Goal: Complete application form: Complete application form

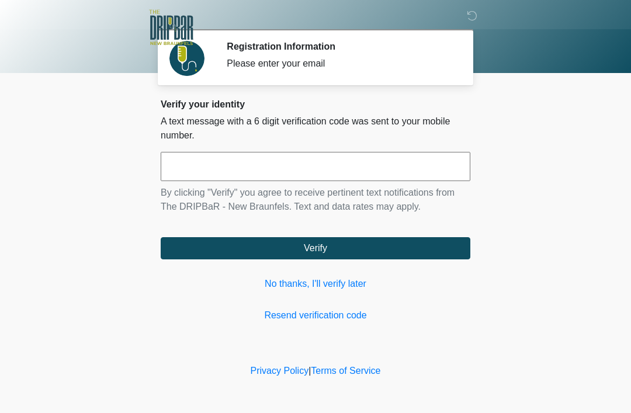
click at [375, 160] on input "text" at bounding box center [316, 166] width 310 height 29
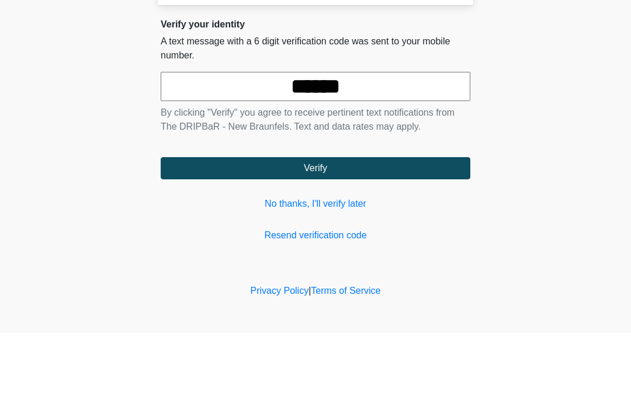
type input "******"
click at [342, 237] on button "Verify" at bounding box center [316, 248] width 310 height 22
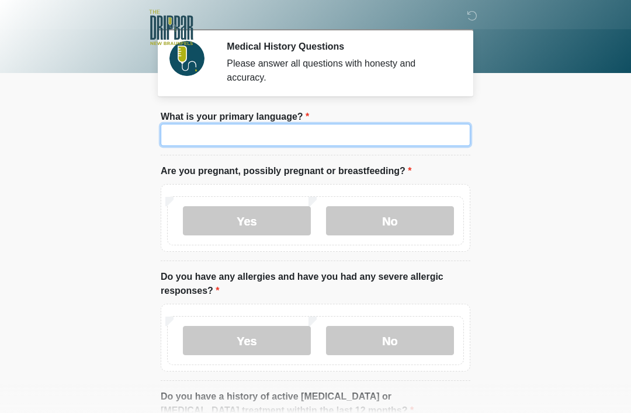
click at [358, 137] on input "What is your primary language?" at bounding box center [316, 135] width 310 height 22
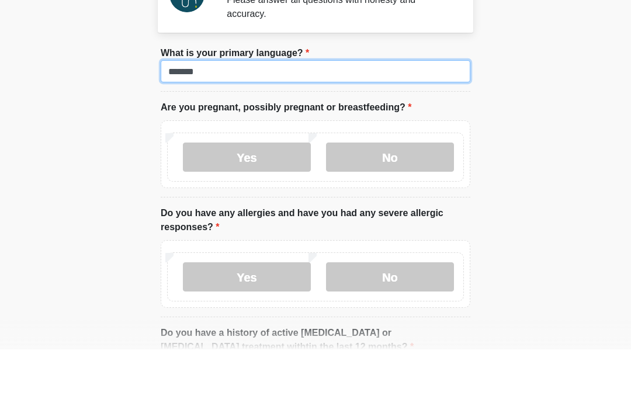
type input "*******"
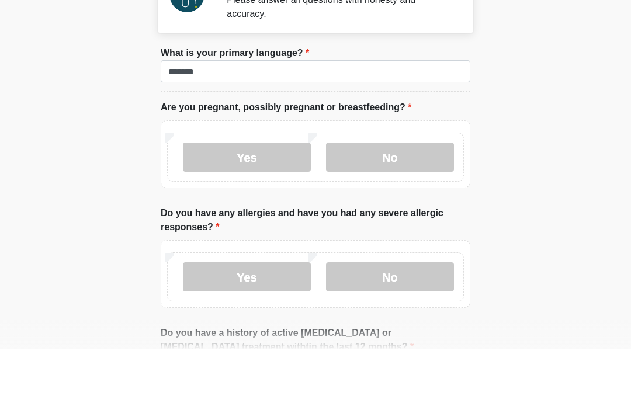
click at [408, 206] on label "No" at bounding box center [390, 220] width 128 height 29
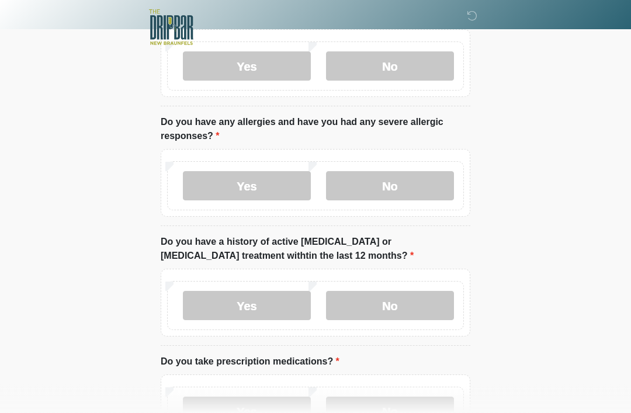
click at [418, 185] on label "No" at bounding box center [390, 186] width 128 height 29
click at [422, 311] on label "No" at bounding box center [390, 305] width 128 height 29
click at [395, 410] on label "No" at bounding box center [390, 411] width 128 height 29
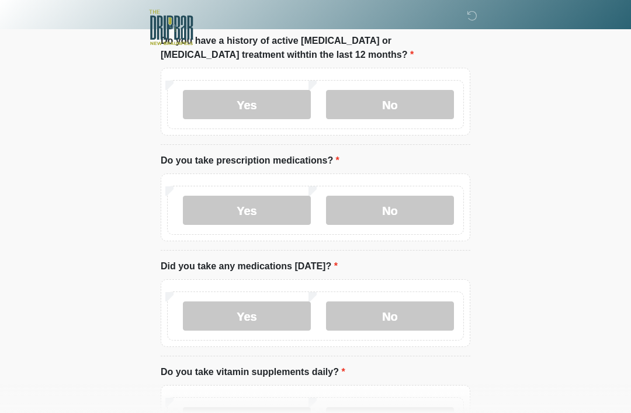
scroll to position [377, 0]
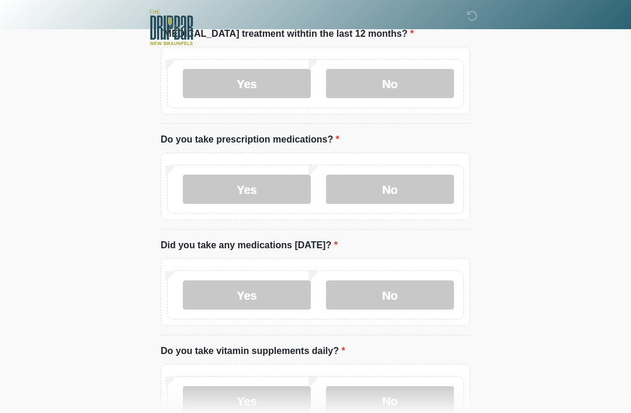
click at [402, 281] on label "No" at bounding box center [390, 294] width 128 height 29
click at [399, 401] on label "No" at bounding box center [390, 400] width 128 height 29
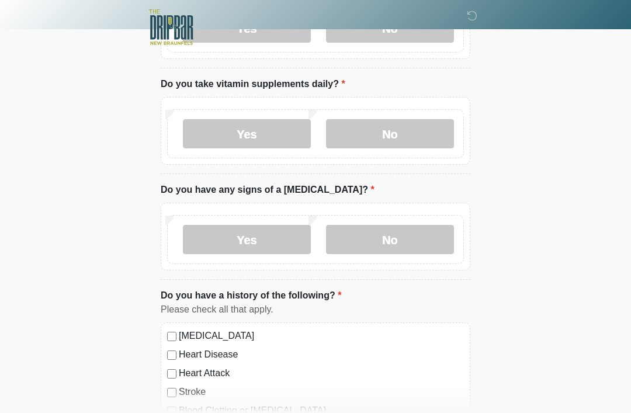
scroll to position [646, 0]
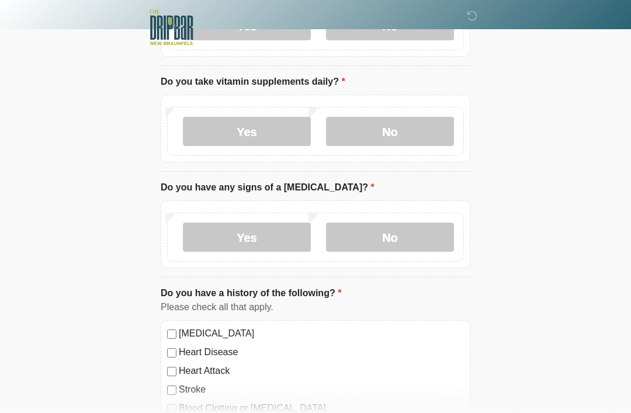
click at [403, 230] on label "No" at bounding box center [390, 237] width 128 height 29
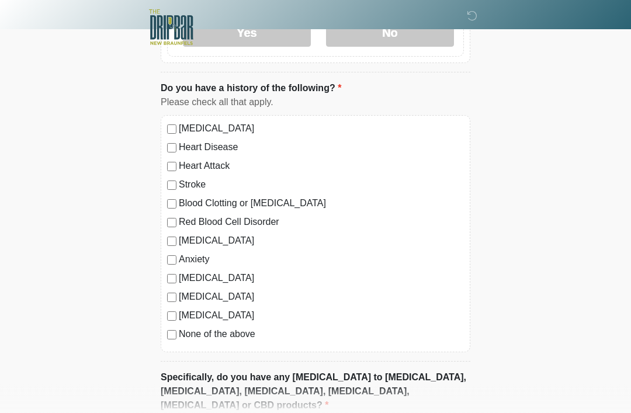
scroll to position [850, 0]
click at [247, 328] on label "None of the above" at bounding box center [321, 335] width 285 height 14
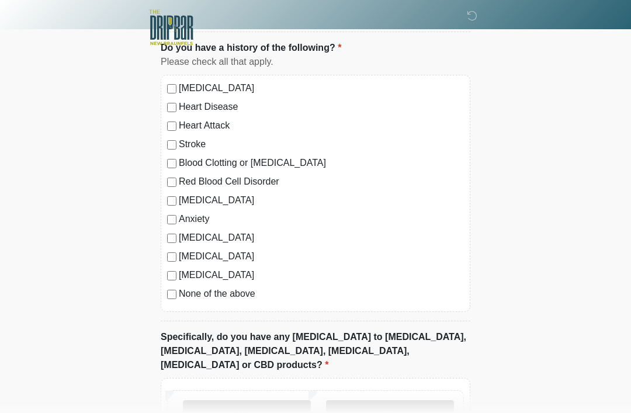
scroll to position [974, 0]
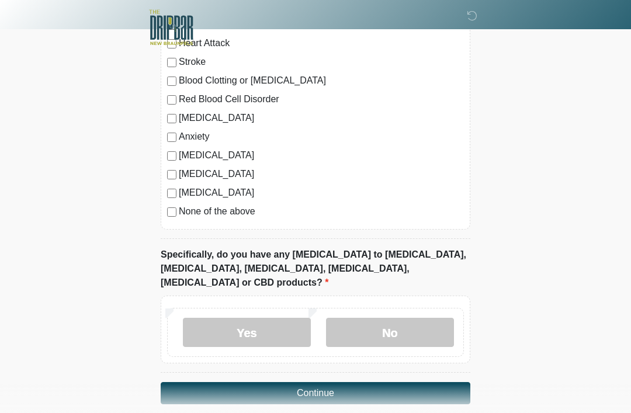
click at [401, 320] on label "No" at bounding box center [390, 332] width 128 height 29
click at [379, 382] on button "Continue" at bounding box center [316, 393] width 310 height 22
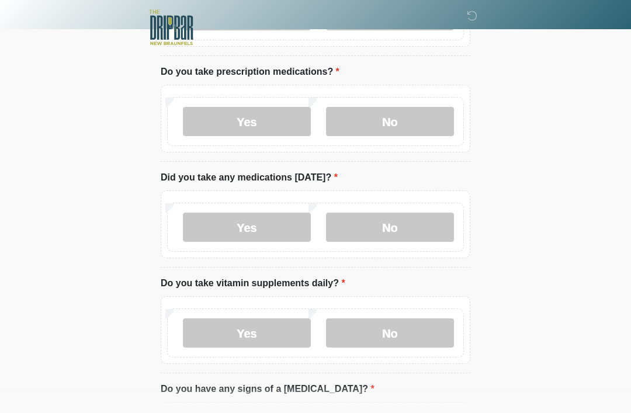
scroll to position [0, 0]
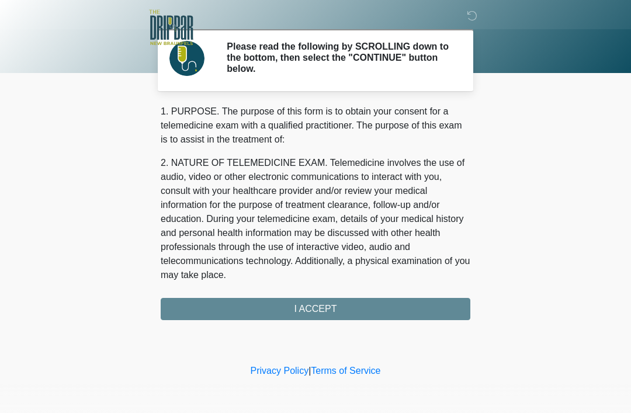
click at [322, 316] on div "1. PURPOSE. The purpose of this form is to obtain your consent for a telemedici…" at bounding box center [316, 213] width 310 height 216
click at [325, 308] on div "1. PURPOSE. The purpose of this form is to obtain your consent for a telemedici…" at bounding box center [316, 213] width 310 height 216
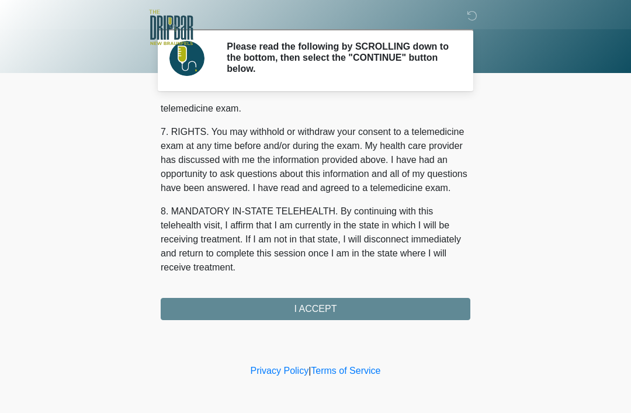
click at [357, 315] on button "I ACCEPT" at bounding box center [316, 309] width 310 height 22
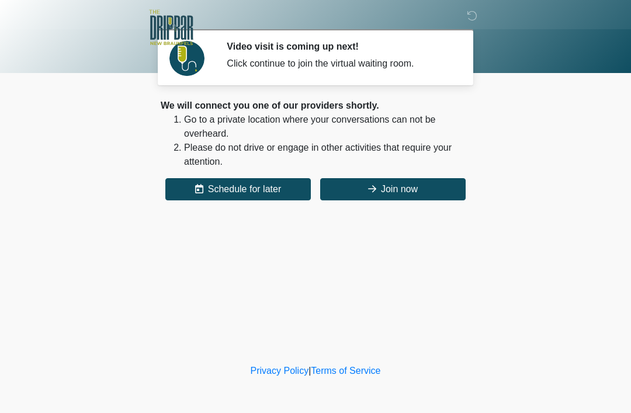
click at [427, 181] on button "Join now" at bounding box center [392, 189] width 145 height 22
